Goal: Navigation & Orientation: Find specific page/section

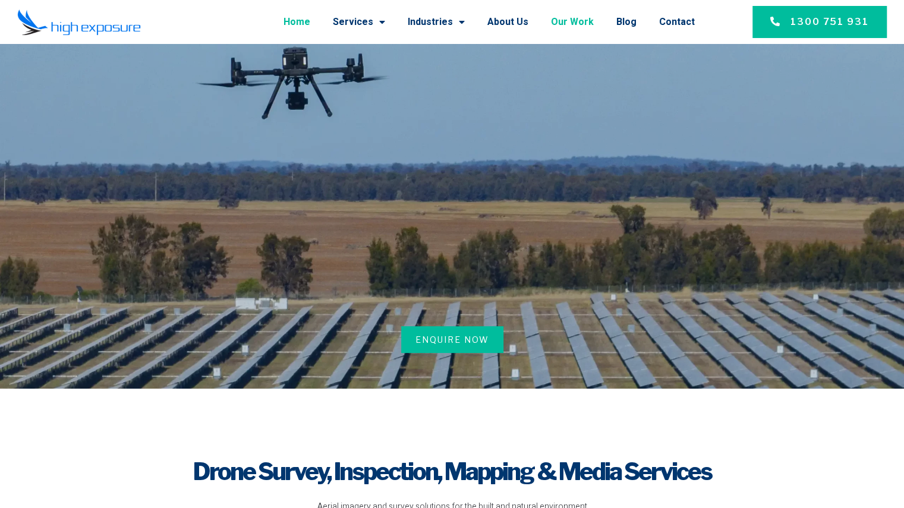
click at [577, 24] on link "Our Work" at bounding box center [572, 22] width 43 height 31
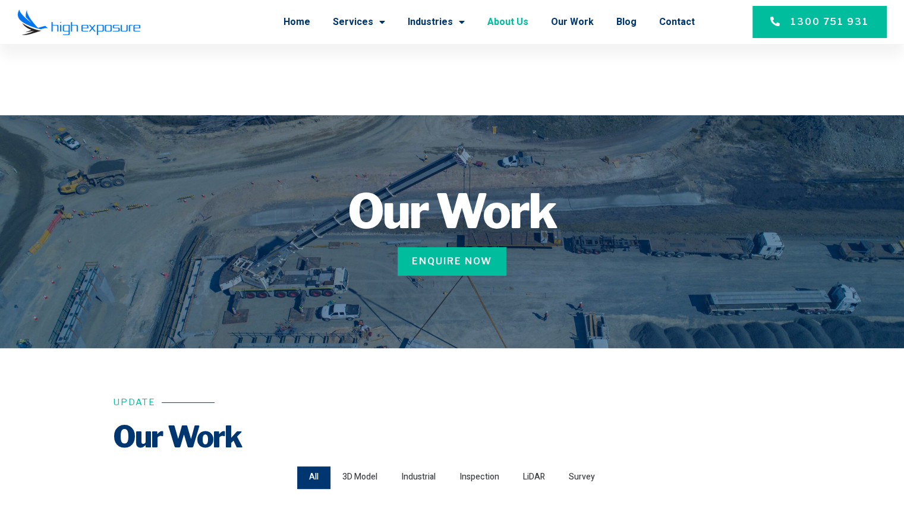
click at [521, 20] on link "About Us" at bounding box center [507, 22] width 41 height 31
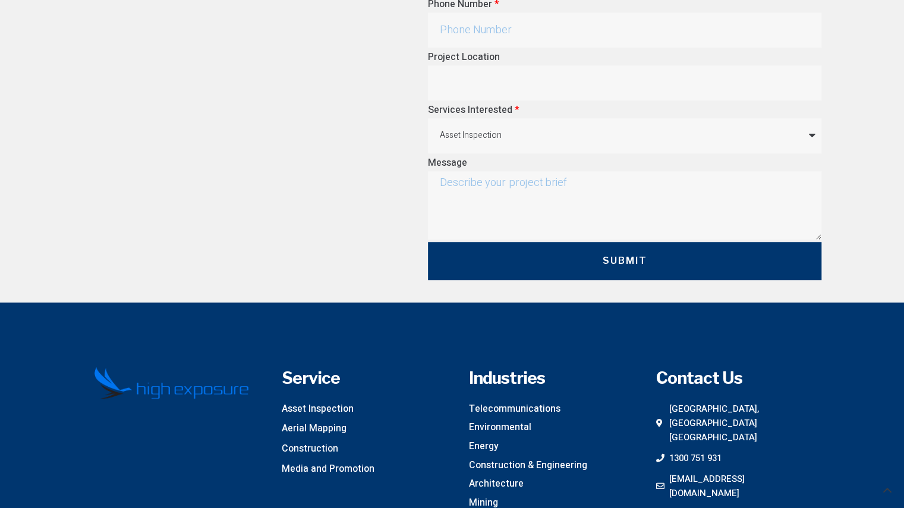
scroll to position [3448, 0]
